Goal: Go to known website: Go to known website

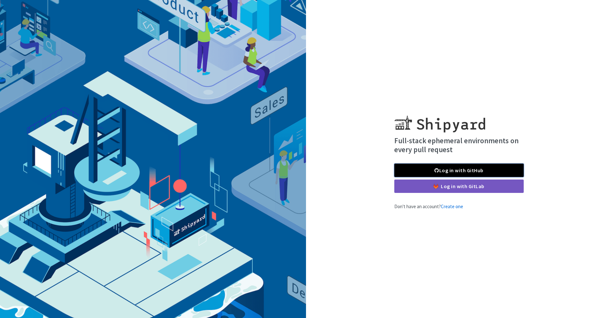
click at [486, 167] on link "Log in with GitHub" at bounding box center [458, 170] width 129 height 13
